Goal: Information Seeking & Learning: Learn about a topic

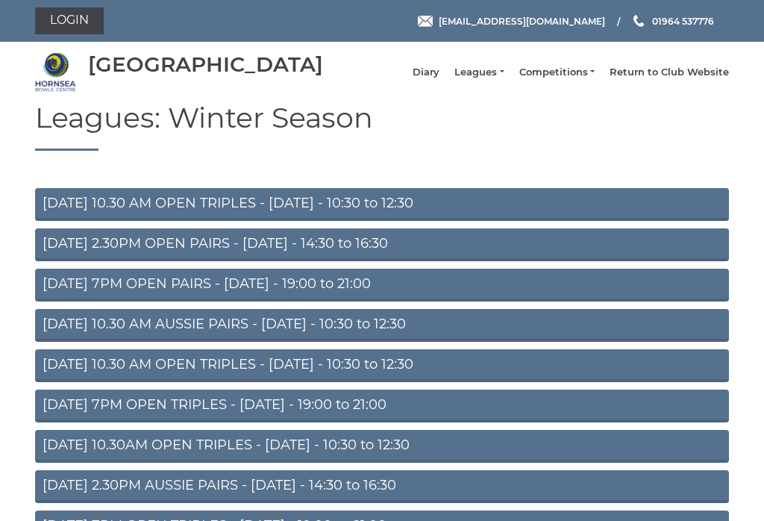
click at [494, 78] on link "Leagues" at bounding box center [478, 72] width 49 height 13
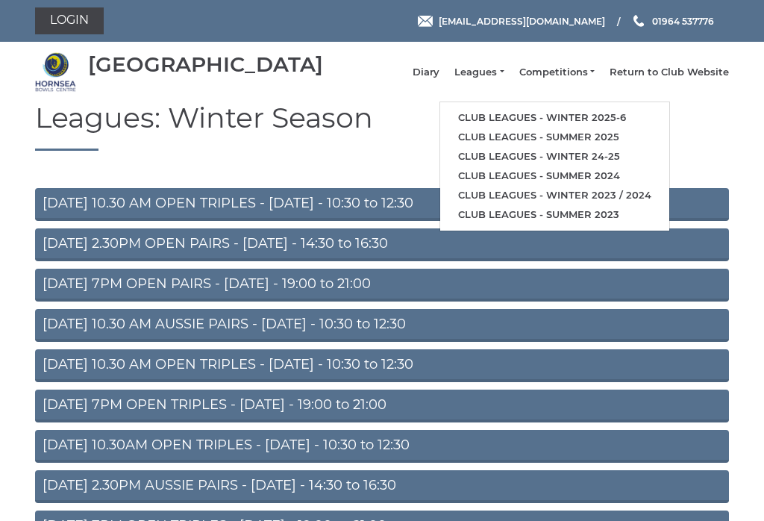
click at [628, 122] on link "Club leagues - Winter 2025-6" at bounding box center [554, 117] width 229 height 19
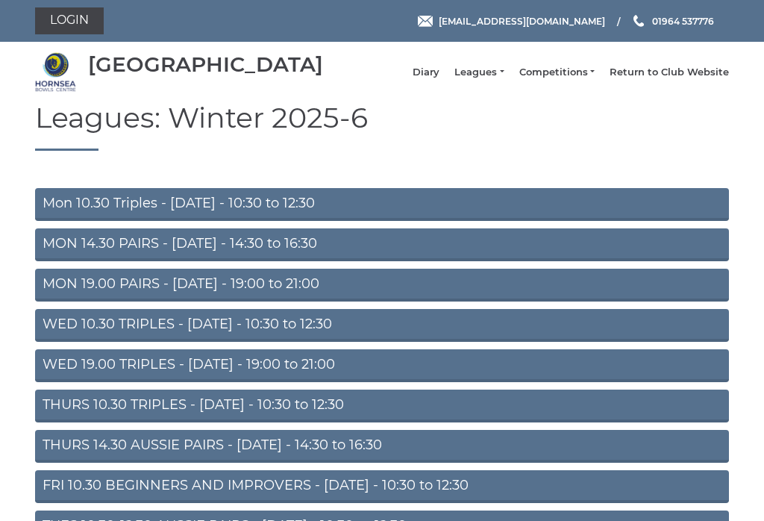
click at [56, 250] on link "MON 14.30 PAIRS - Monday - 14:30 to 16:30" at bounding box center [382, 244] width 694 height 33
click at [54, 331] on link "WED 10.30 TRIPLES - Wednesday - 10:30 to 12:30" at bounding box center [382, 325] width 694 height 33
click at [49, 413] on link "THURS 10.30 TRIPLES - [DATE] - 10:30 to 12:30" at bounding box center [382, 406] width 694 height 33
